Goal: Task Accomplishment & Management: Manage account settings

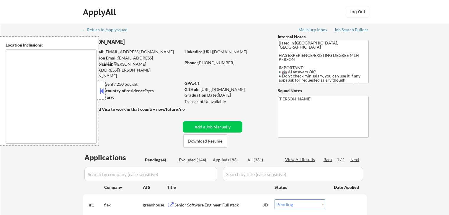
select select ""pending""
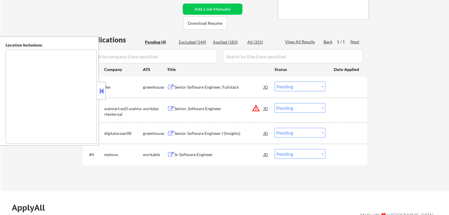
type textarea "[GEOGRAPHIC_DATA], [GEOGRAPHIC_DATA] [GEOGRAPHIC_DATA], [GEOGRAPHIC_DATA] [GEOG…"
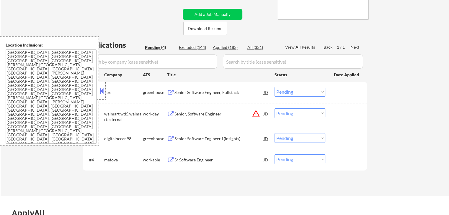
click at [180, 138] on div "Senior Software Engineer I (Insights)" at bounding box center [218, 139] width 89 height 6
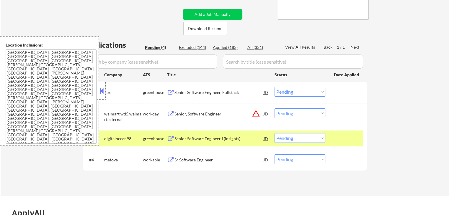
click at [179, 88] on div "Senior Software Engineer, Fullstack" at bounding box center [218, 92] width 89 height 11
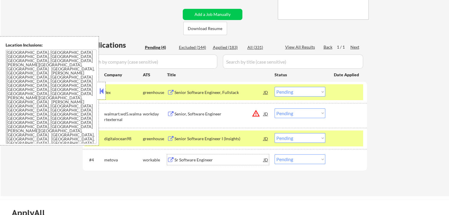
click at [185, 160] on div "Sr Software Engineer" at bounding box center [218, 160] width 89 height 6
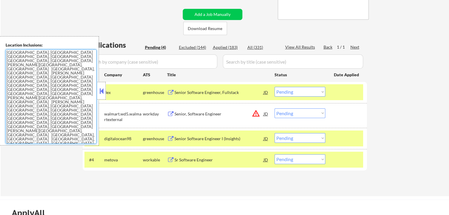
drag, startPoint x: 1, startPoint y: 97, endPoint x: 0, endPoint y: 51, distance: 46.0
click at [0, 51] on div "Location Inclusions: [GEOGRAPHIC_DATA], [GEOGRAPHIC_DATA] [GEOGRAPHIC_DATA], [G…" at bounding box center [49, 90] width 99 height 109
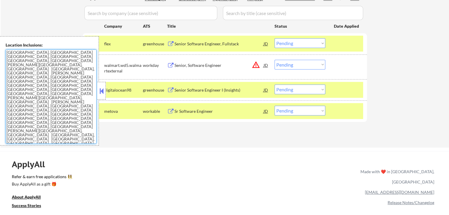
scroll to position [177, 0]
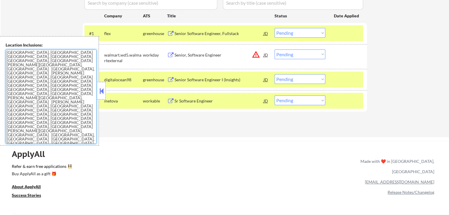
click at [286, 76] on select "Choose an option... Pending Applied Excluded (Questions) Excluded (Expired) Exc…" at bounding box center [299, 79] width 51 height 10
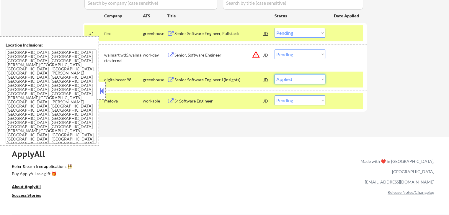
click at [274, 74] on select "Choose an option... Pending Applied Excluded (Questions) Excluded (Expired) Exc…" at bounding box center [299, 79] width 51 height 10
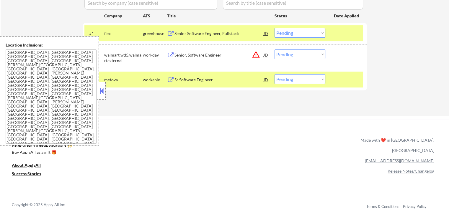
click at [286, 81] on select "Choose an option... Pending Applied Excluded (Questions) Excluded (Expired) Exc…" at bounding box center [299, 79] width 51 height 10
select select ""applied""
click at [274, 74] on select "Choose an option... Pending Applied Excluded (Questions) Excluded (Expired) Exc…" at bounding box center [299, 79] width 51 height 10
click at [283, 32] on select "Choose an option... Pending Applied Excluded (Questions) Excluded (Expired) Exc…" at bounding box center [299, 33] width 51 height 10
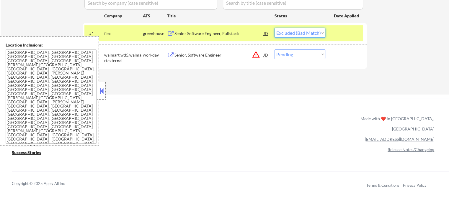
click at [274, 28] on select "Choose an option... Pending Applied Excluded (Questions) Excluded (Expired) Exc…" at bounding box center [299, 33] width 51 height 10
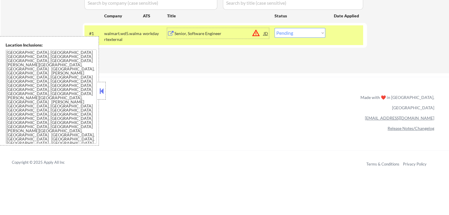
click at [184, 35] on div "Senior, Software Engineer" at bounding box center [218, 34] width 89 height 6
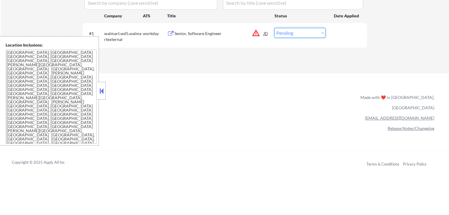
click at [302, 35] on select "Choose an option... Pending Applied Excluded (Questions) Excluded (Expired) Exc…" at bounding box center [299, 33] width 51 height 10
select select ""excluded__location_""
click at [274, 28] on select "Choose an option... Pending Applied Excluded (Questions) Excluded (Expired) Exc…" at bounding box center [299, 33] width 51 height 10
click at [225, 101] on link "Refer & earn free applications 👯‍♀️" at bounding box center [124, 104] width 225 height 6
click at [251, 87] on div "ApplyAll Refer & earn free applications 👯‍♀️ Buy ApplyAll as a gift 🎁 About App…" at bounding box center [224, 128] width 449 height 94
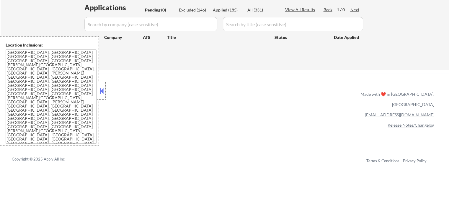
scroll to position [118, 0]
